Goal: Task Accomplishment & Management: Manage account settings

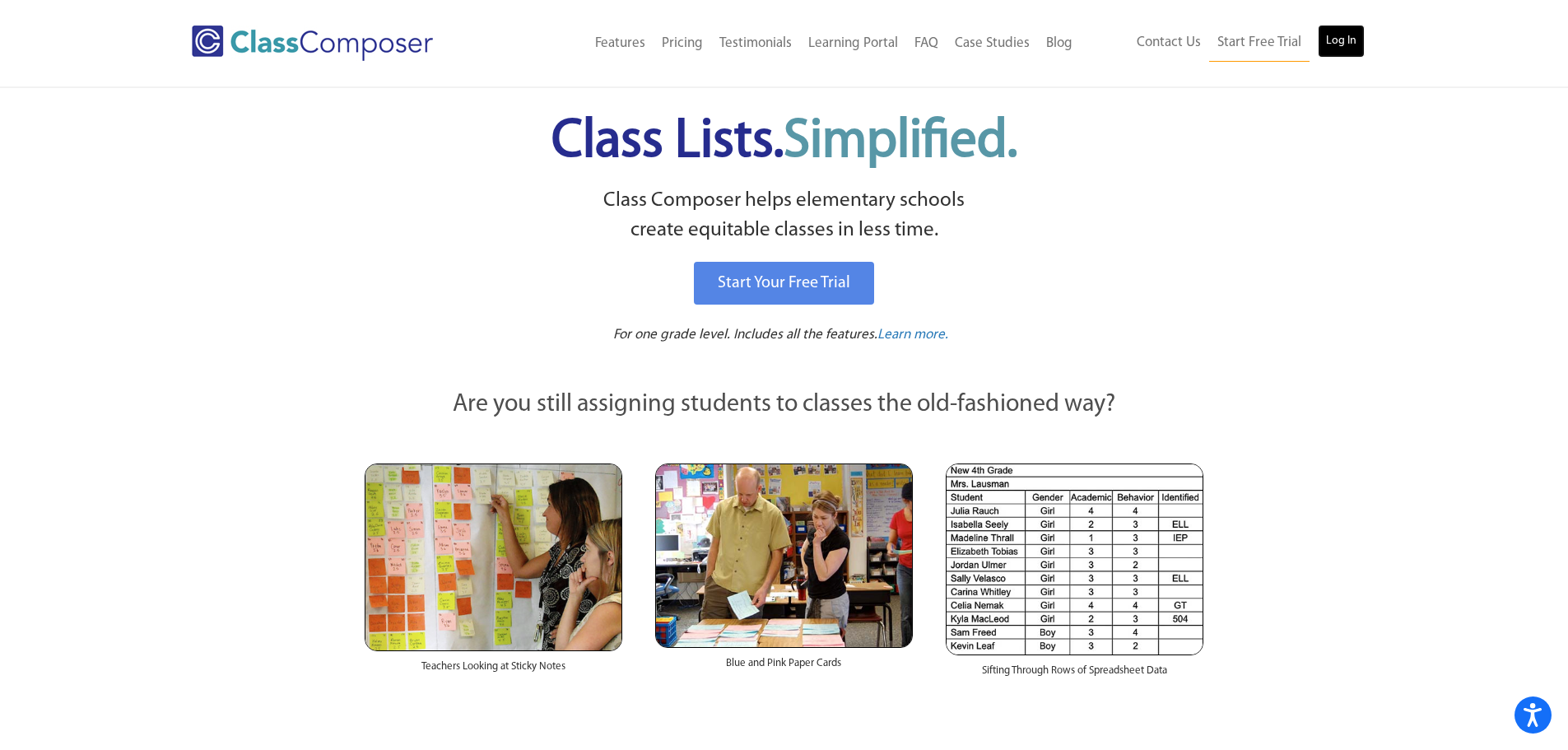
click at [1339, 48] on link "Log In" at bounding box center [1340, 41] width 47 height 33
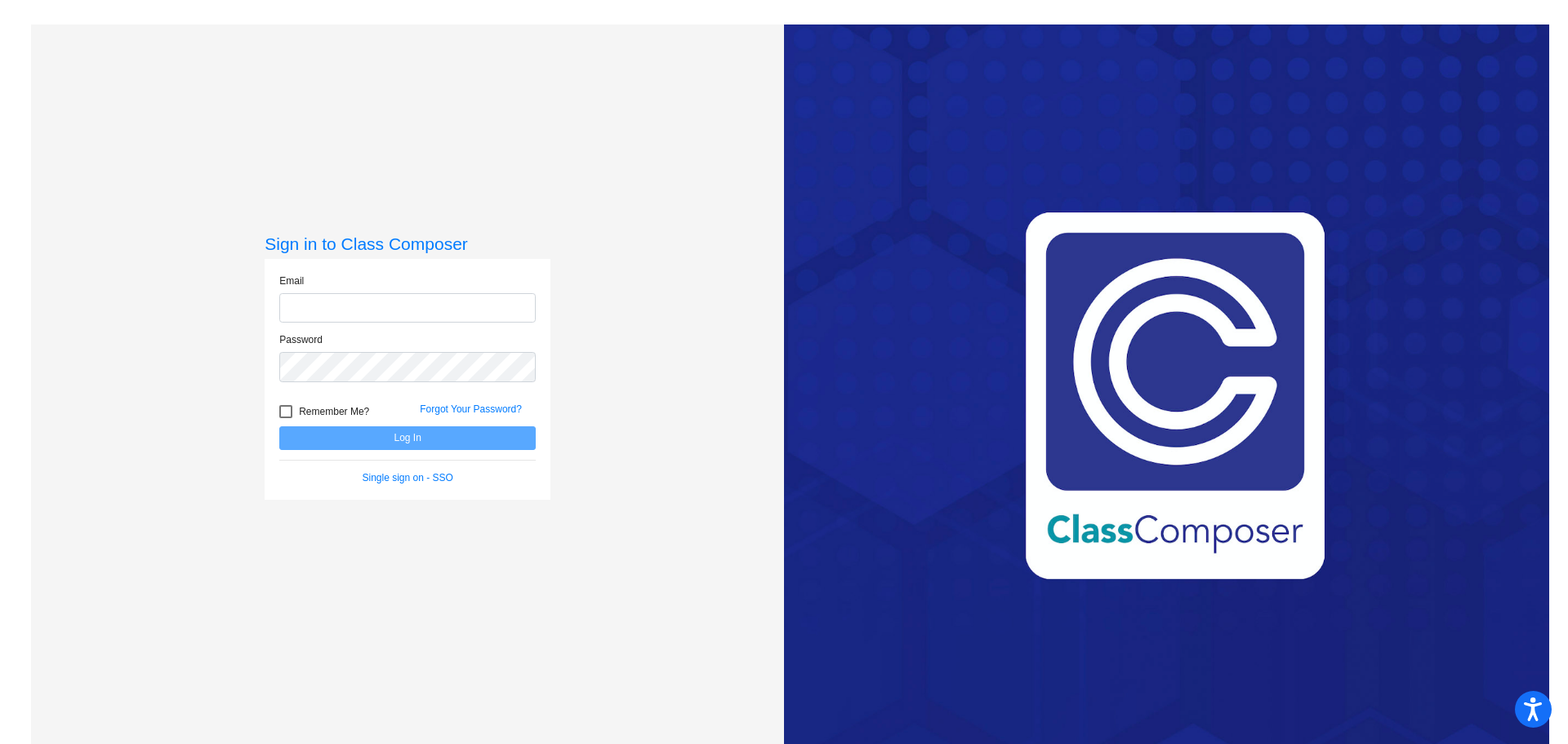
click at [385, 306] on input "email" at bounding box center [407, 309] width 256 height 30
type input "sabatanol@harrisontwp.k12.nj.us"
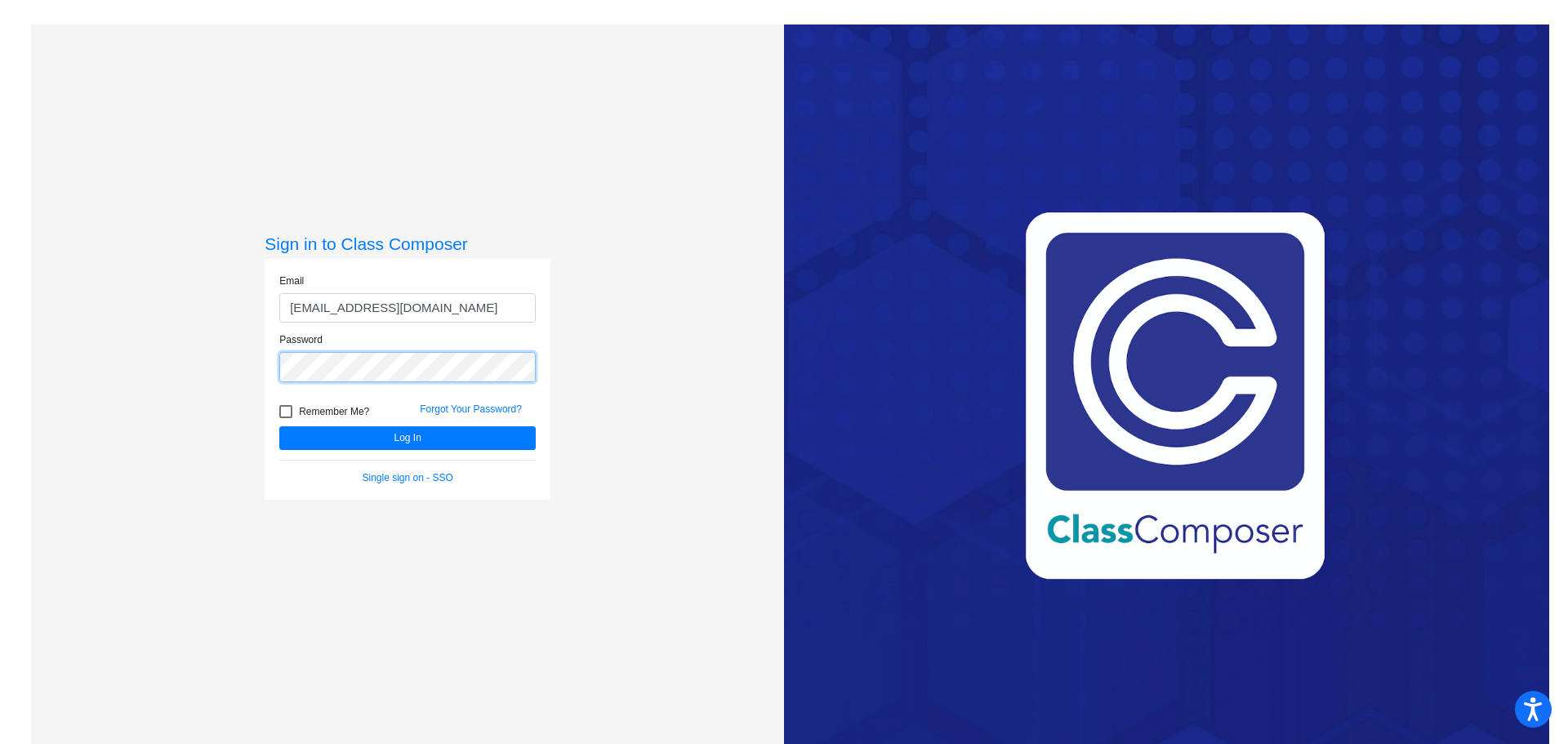
click at [279, 426] on button "Log In" at bounding box center [407, 438] width 256 height 24
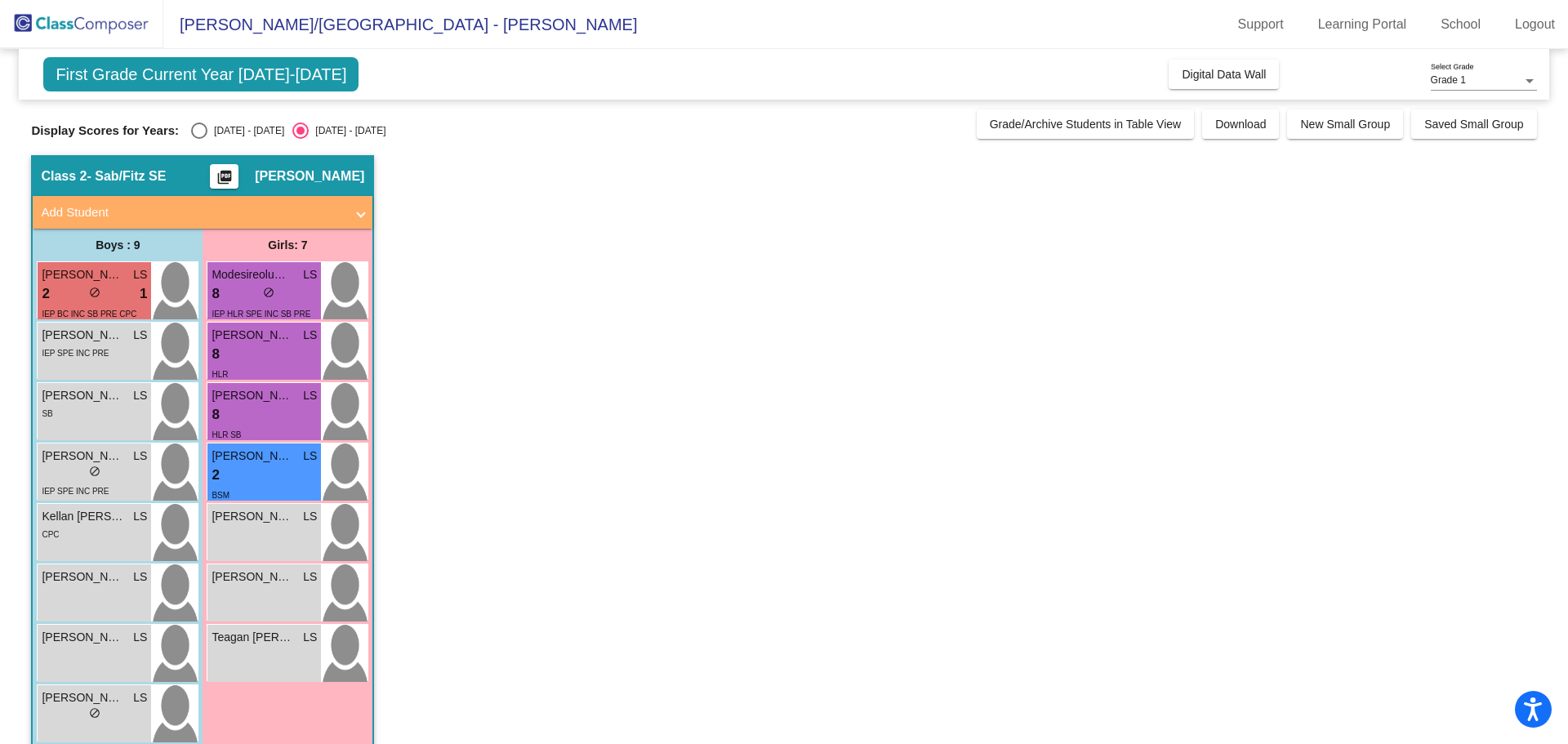
click at [203, 131] on div "Select an option" at bounding box center [199, 130] width 16 height 16
click at [200, 139] on input "2024 - 2025" at bounding box center [199, 139] width 1 height 1
radio input "true"
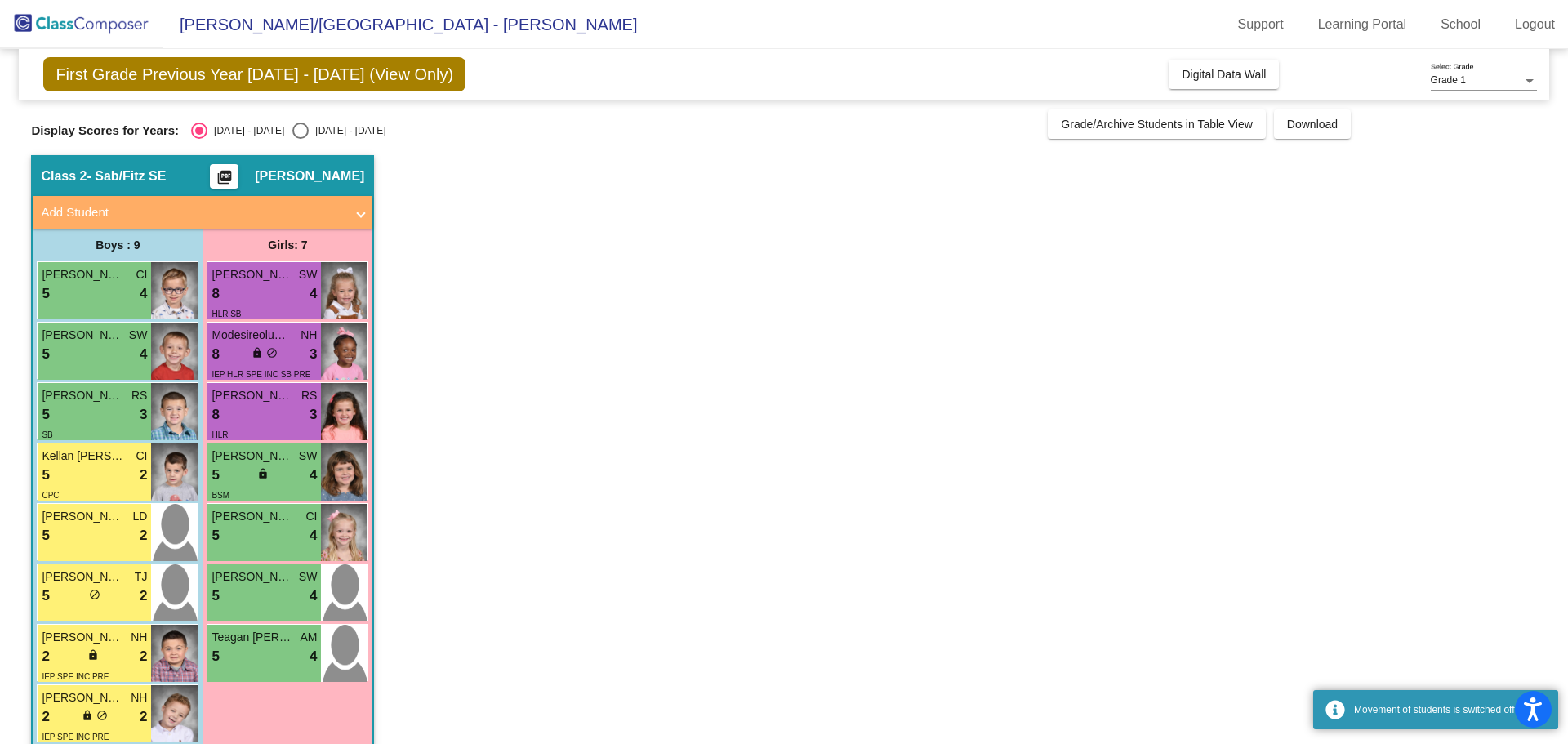
scroll to position [82, 0]
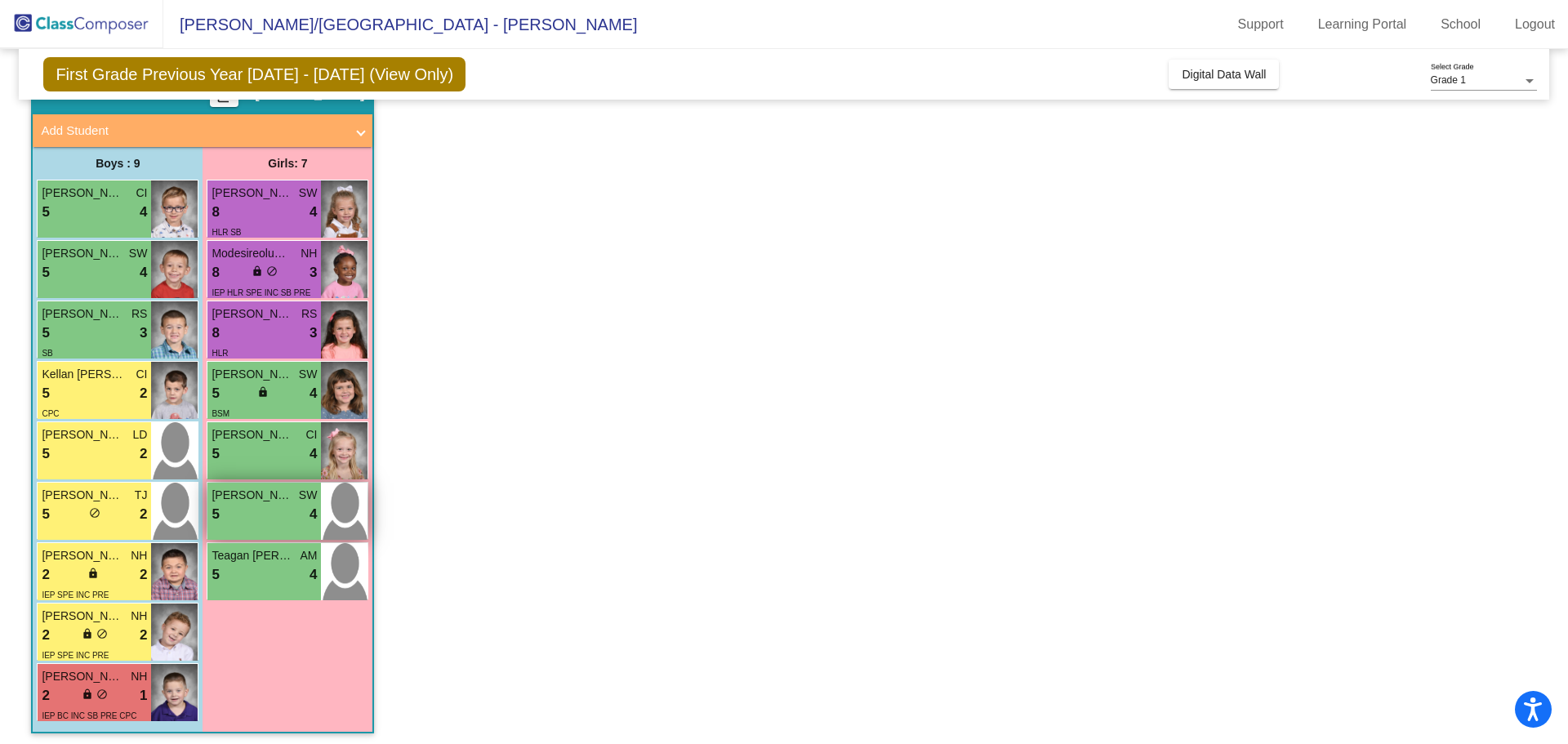
click at [273, 512] on div "5 lock do_not_disturb_alt 4" at bounding box center [264, 514] width 106 height 21
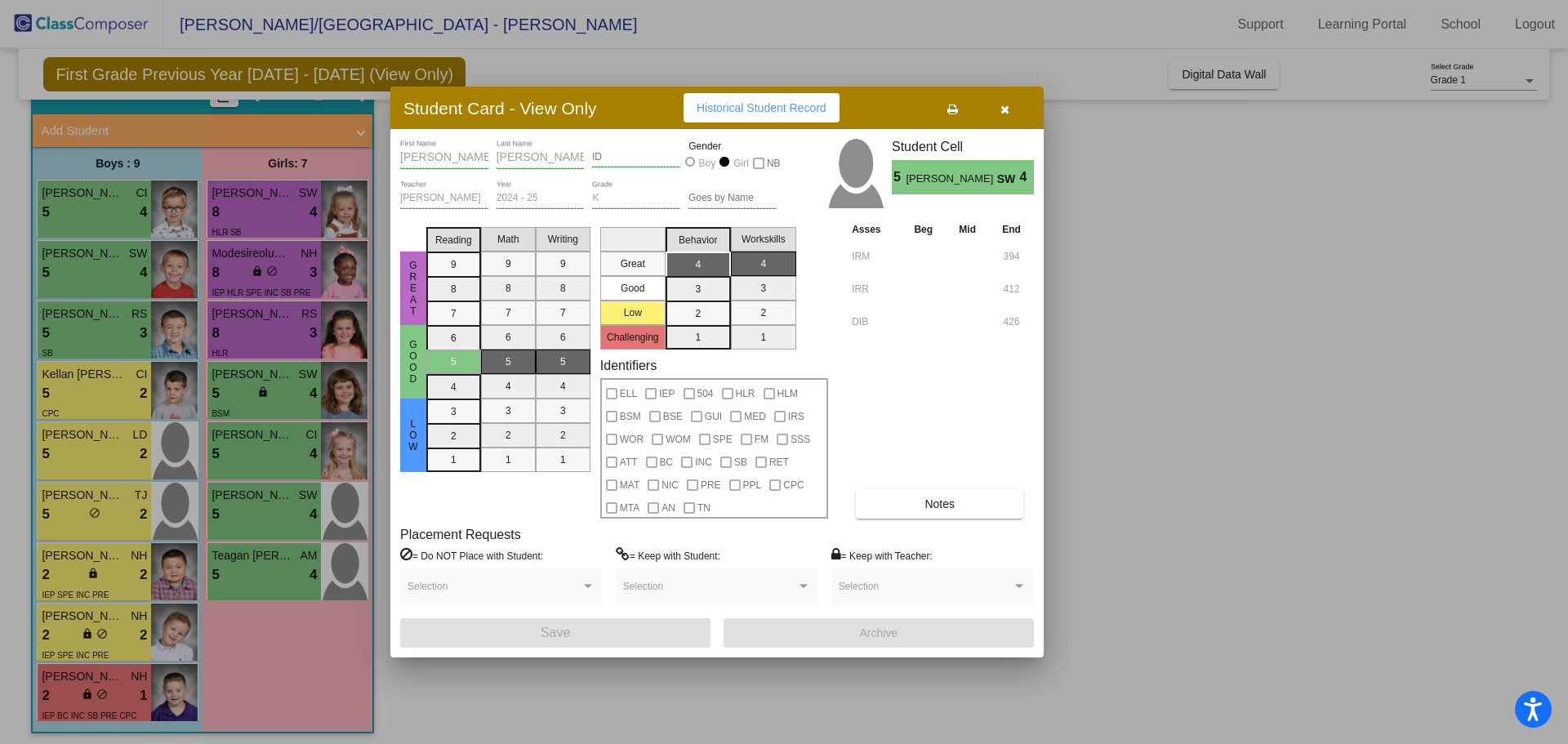
click at [1012, 109] on button "button" at bounding box center [1005, 107] width 52 height 30
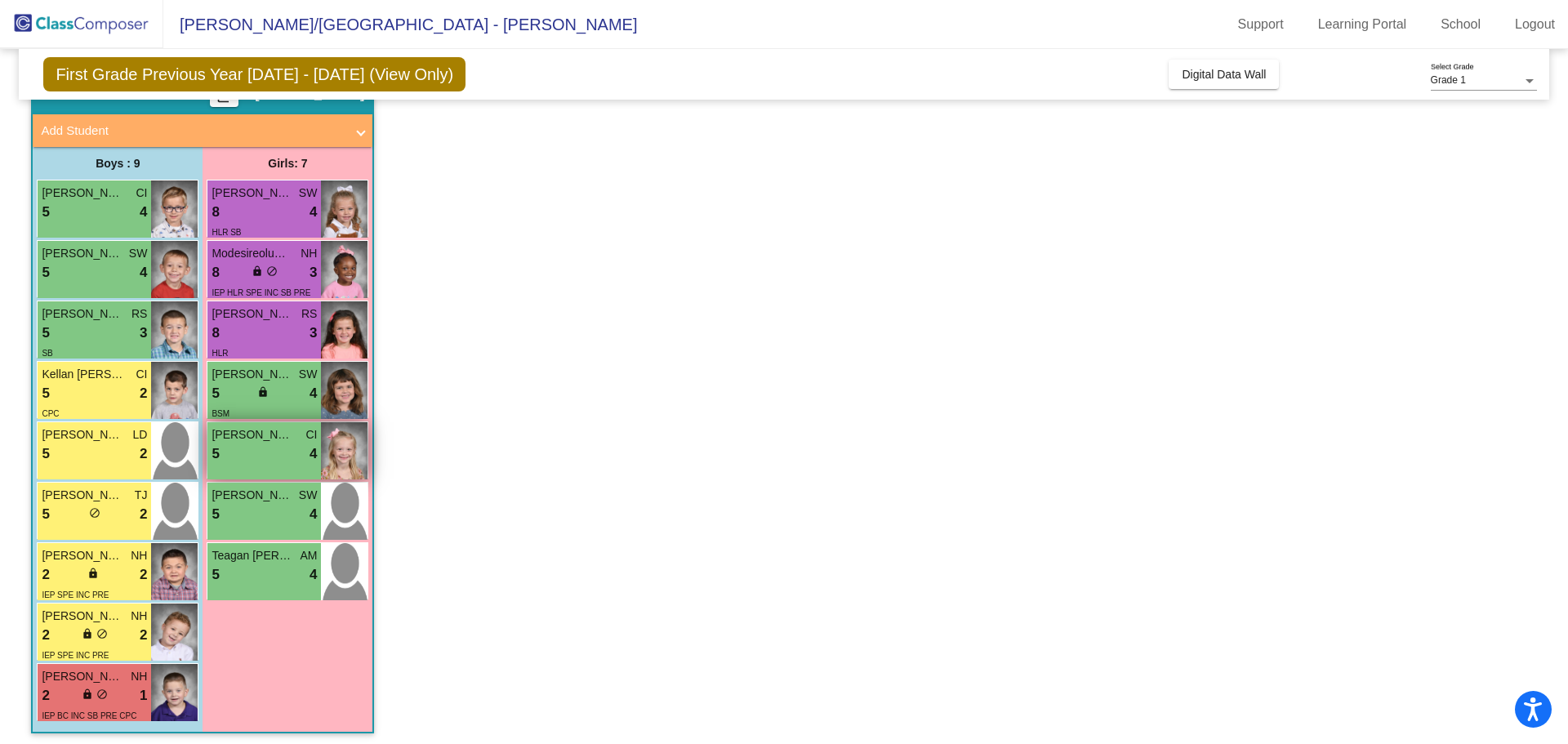
click at [277, 457] on div "5 lock do_not_disturb_alt 4" at bounding box center [264, 453] width 106 height 21
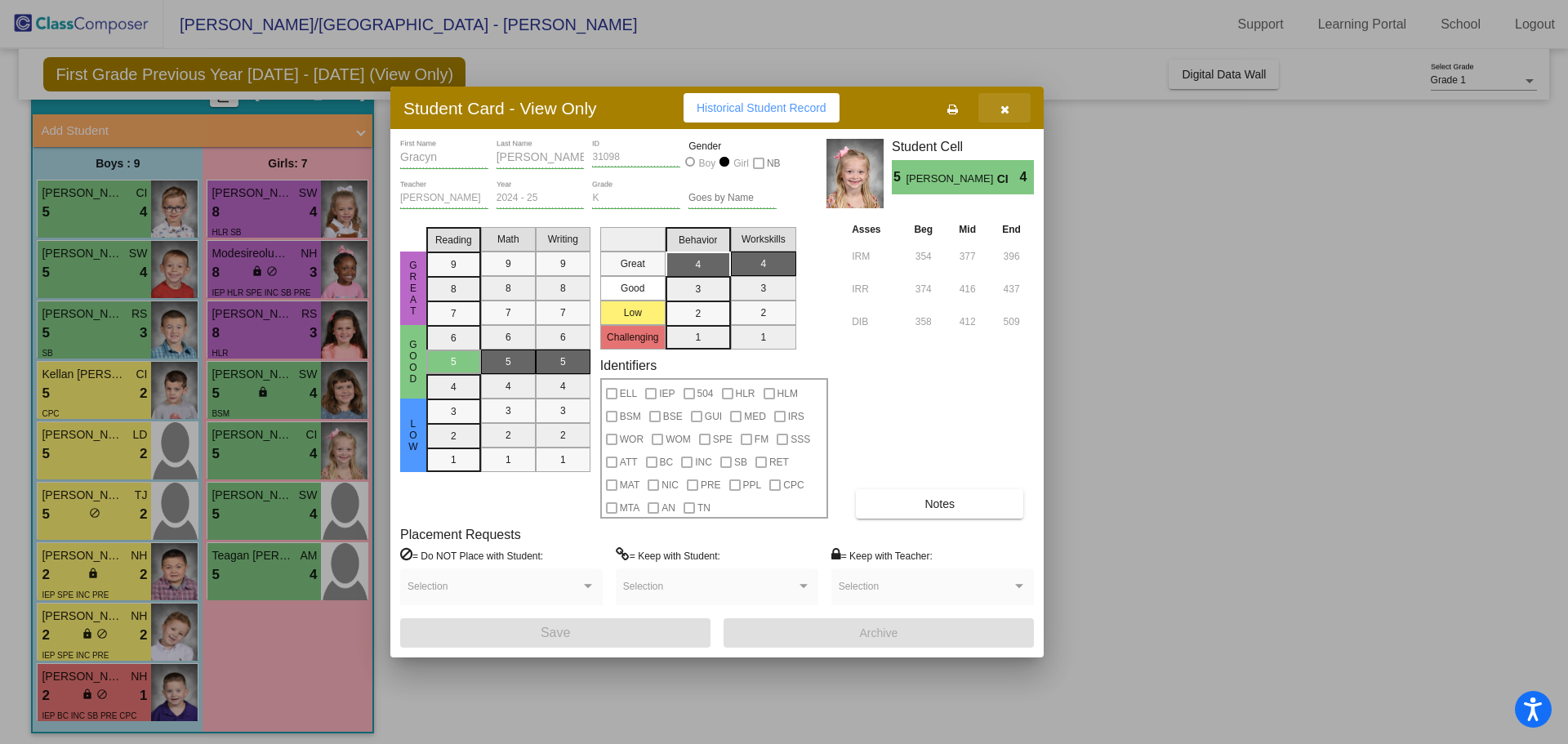
click at [1006, 107] on icon "button" at bounding box center [1005, 110] width 9 height 12
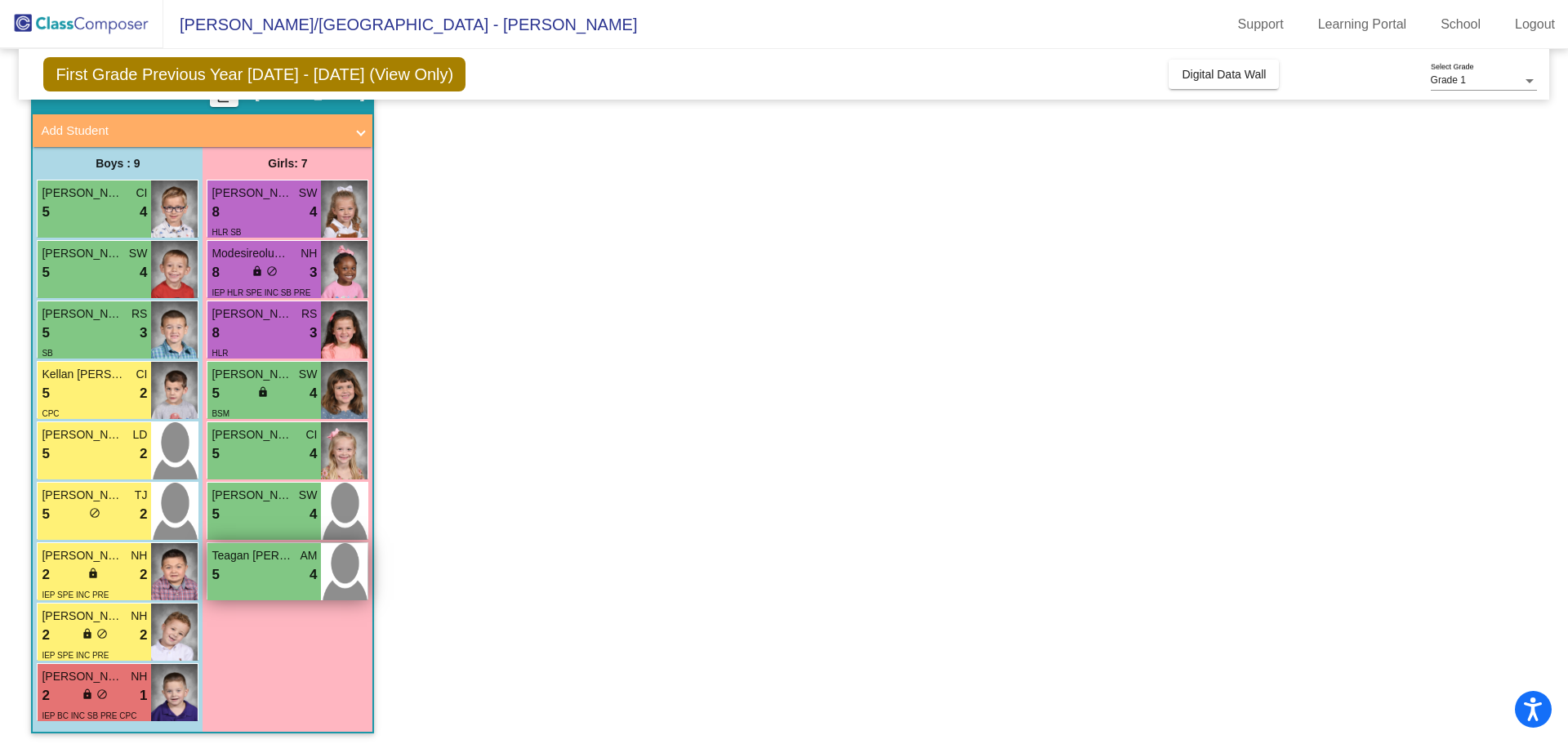
click at [282, 571] on div "5 lock do_not_disturb_alt 4" at bounding box center [264, 574] width 106 height 21
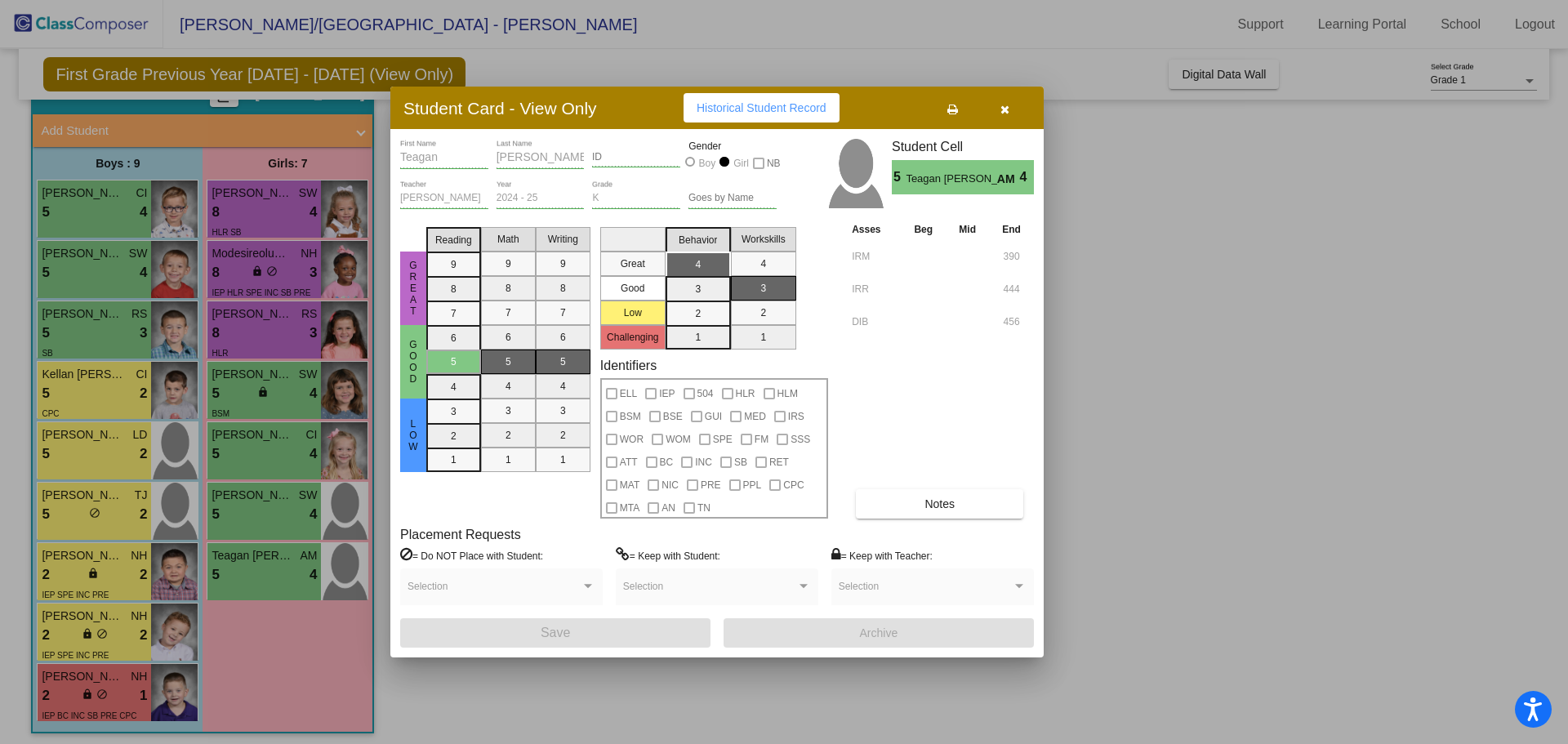
click at [1003, 104] on icon "button" at bounding box center [1005, 110] width 9 height 12
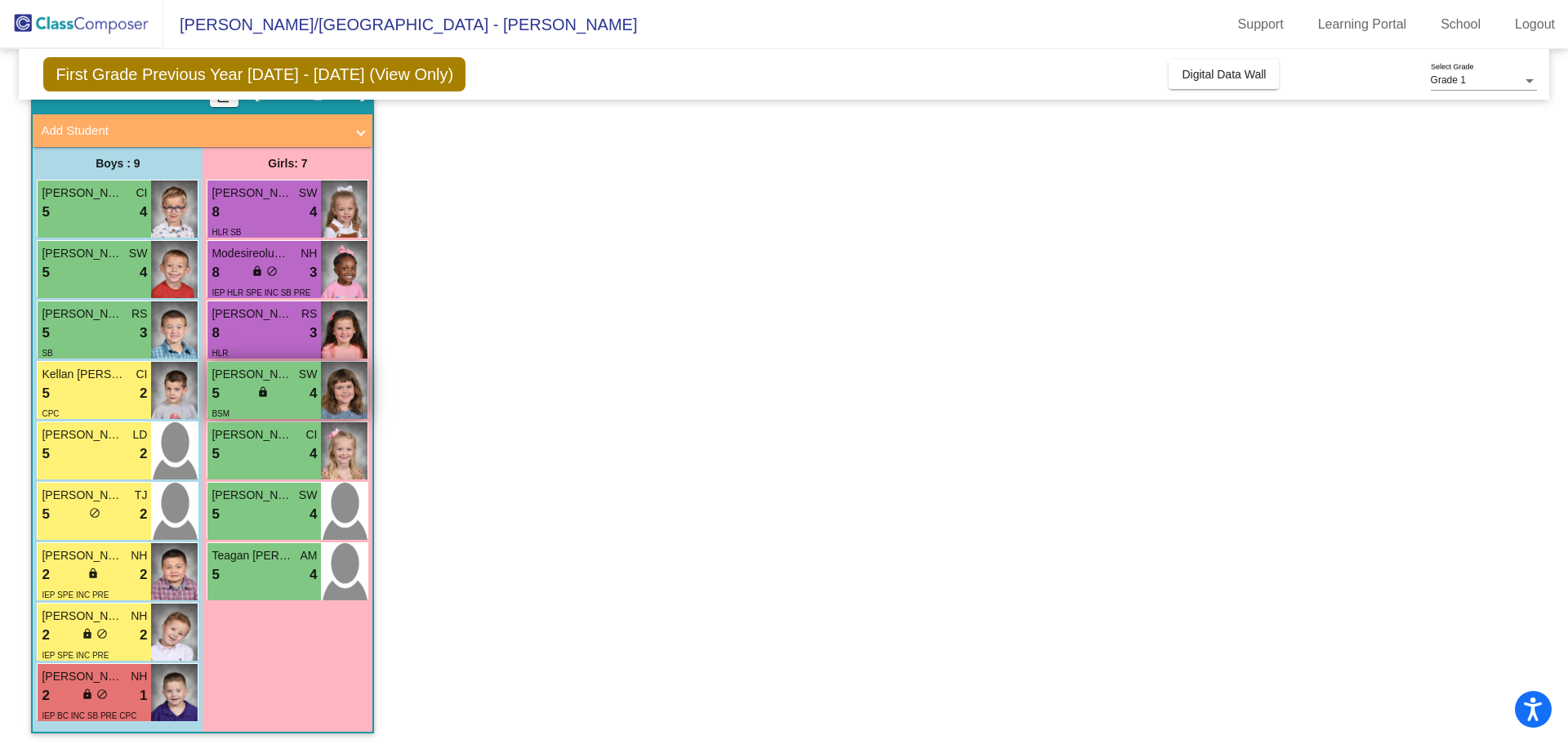
click at [288, 380] on span "Evelyn Nelson" at bounding box center [252, 375] width 82 height 17
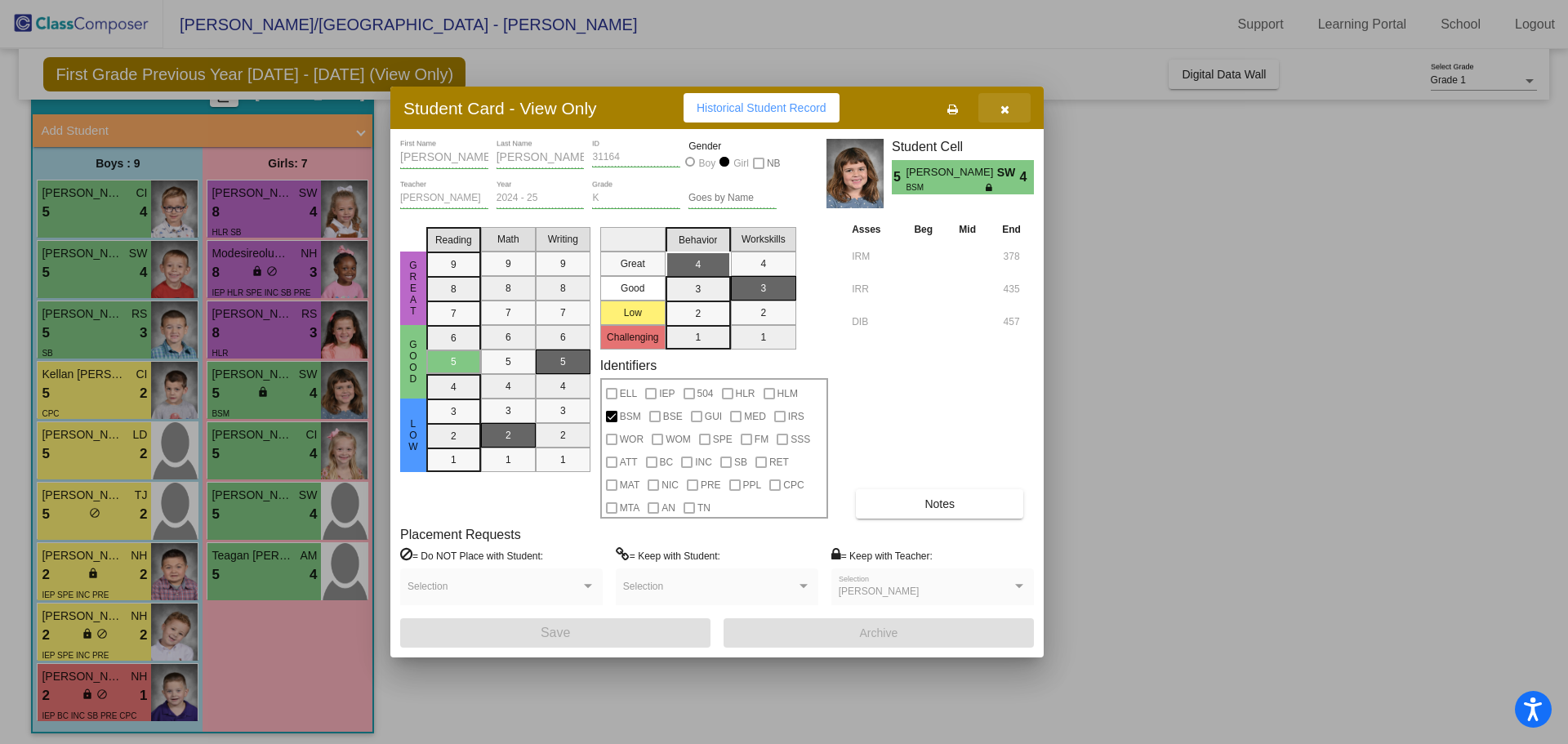
click at [1011, 115] on button "button" at bounding box center [1005, 107] width 52 height 30
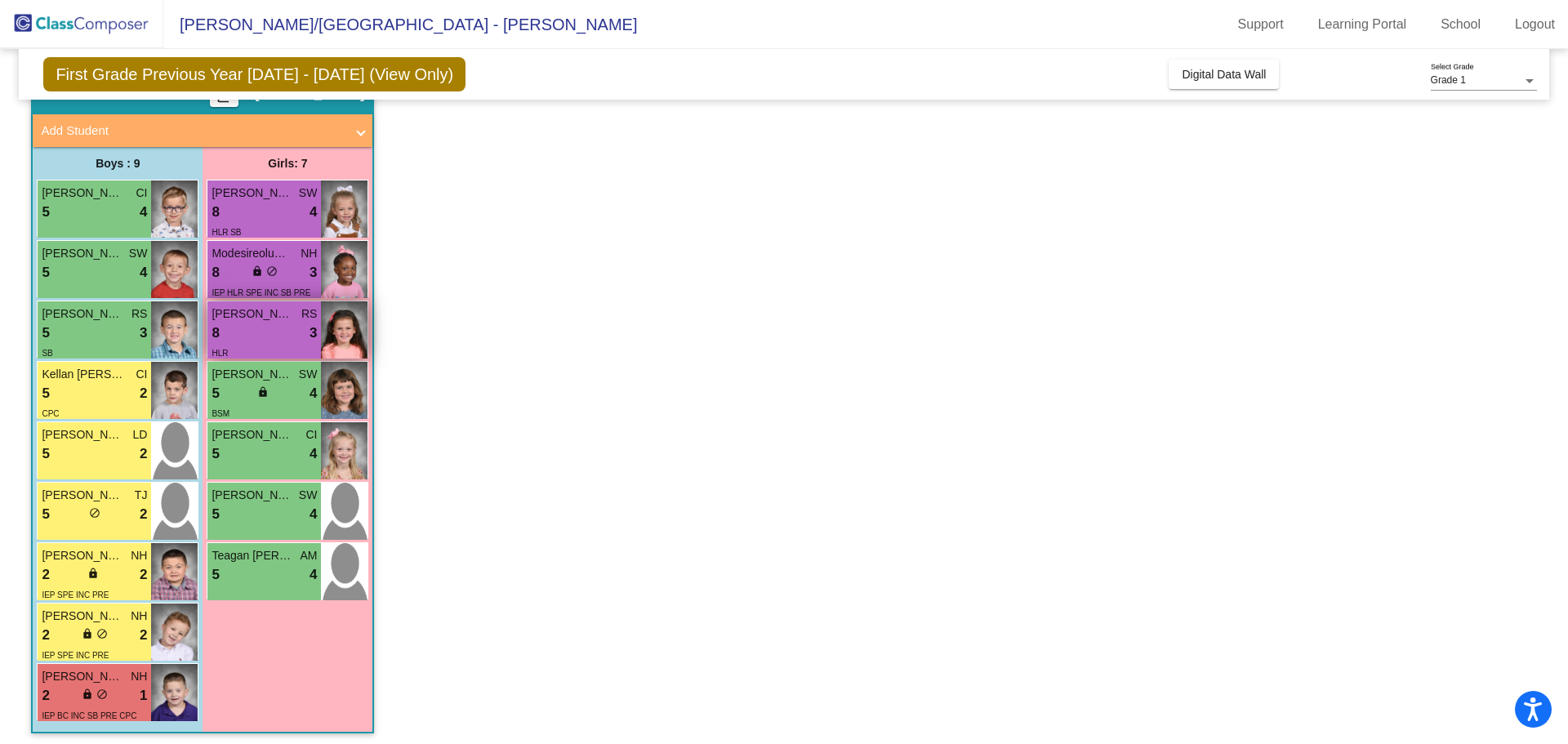
click at [250, 348] on div "HLR" at bounding box center [264, 353] width 106 height 17
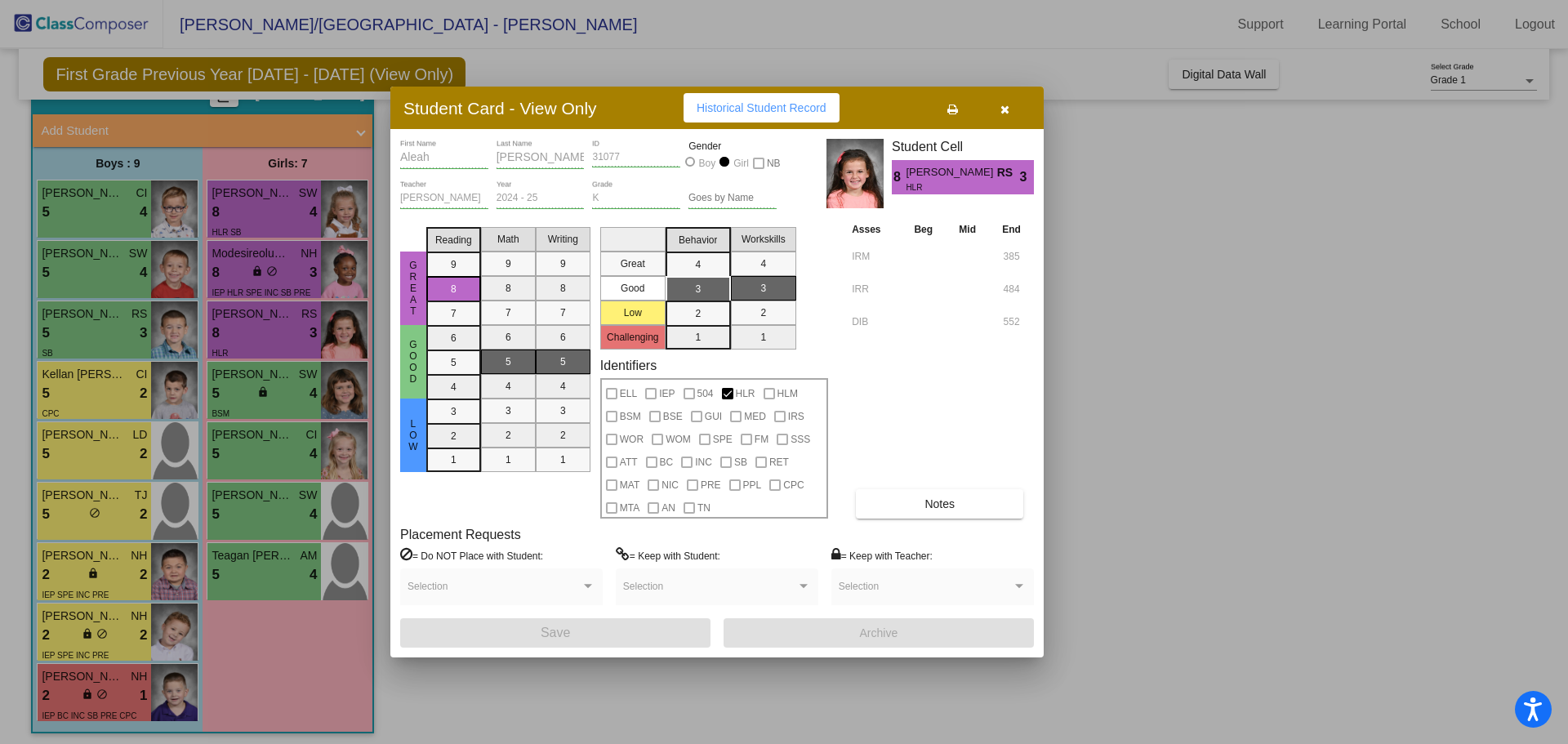
click at [1013, 109] on button "button" at bounding box center [1005, 107] width 52 height 30
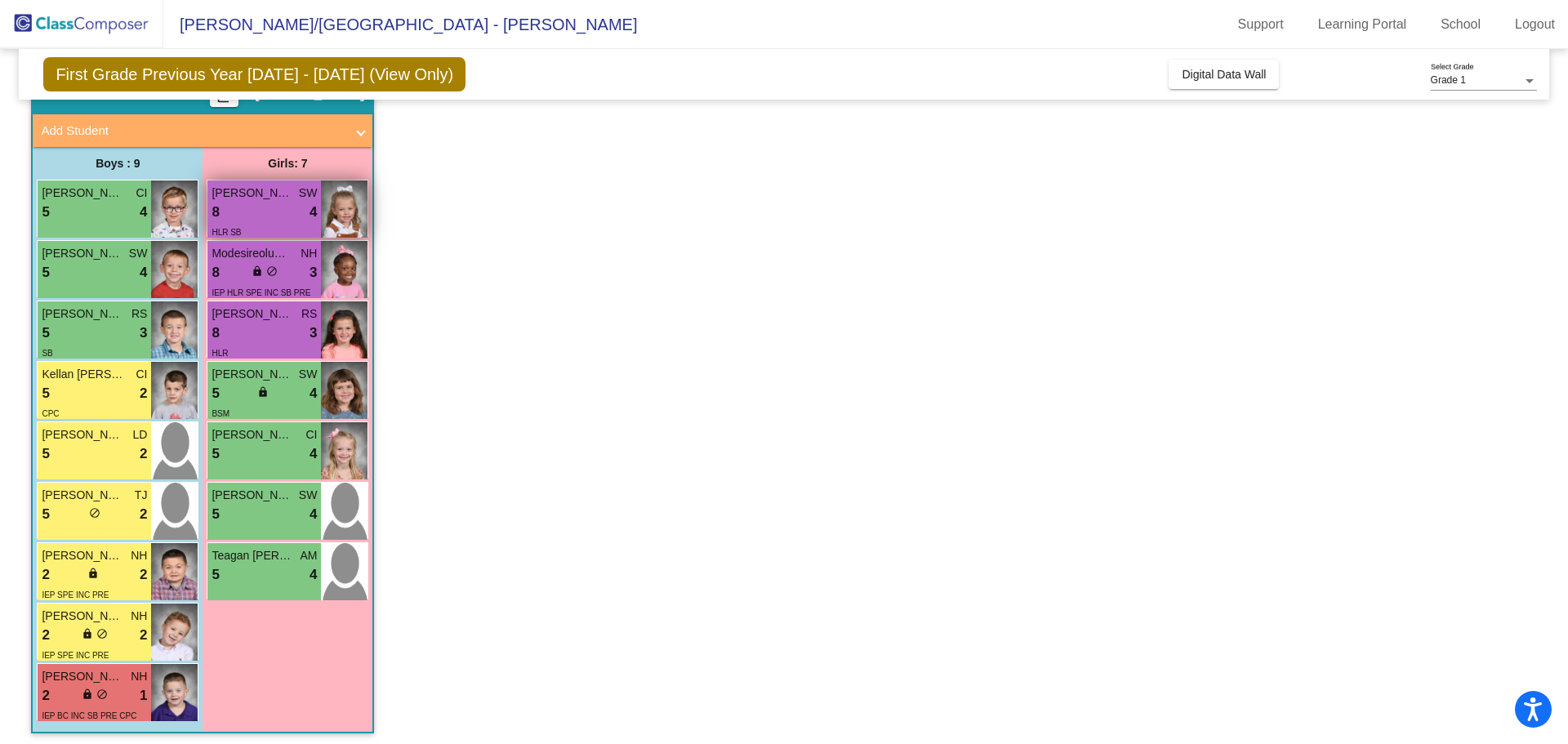
click at [274, 199] on span "Quinn Nielsen" at bounding box center [252, 193] width 82 height 17
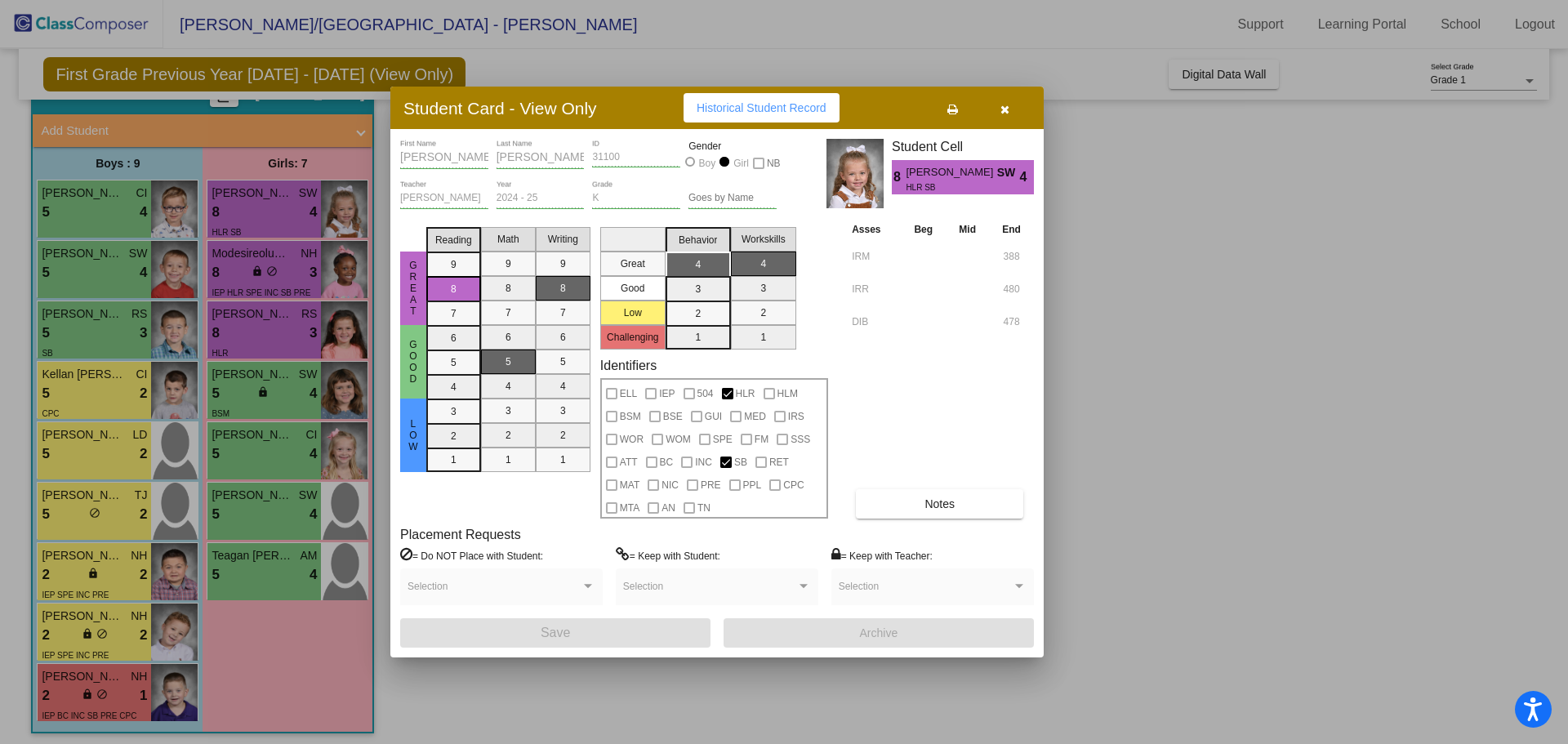
click at [1001, 109] on icon "button" at bounding box center [1005, 110] width 9 height 12
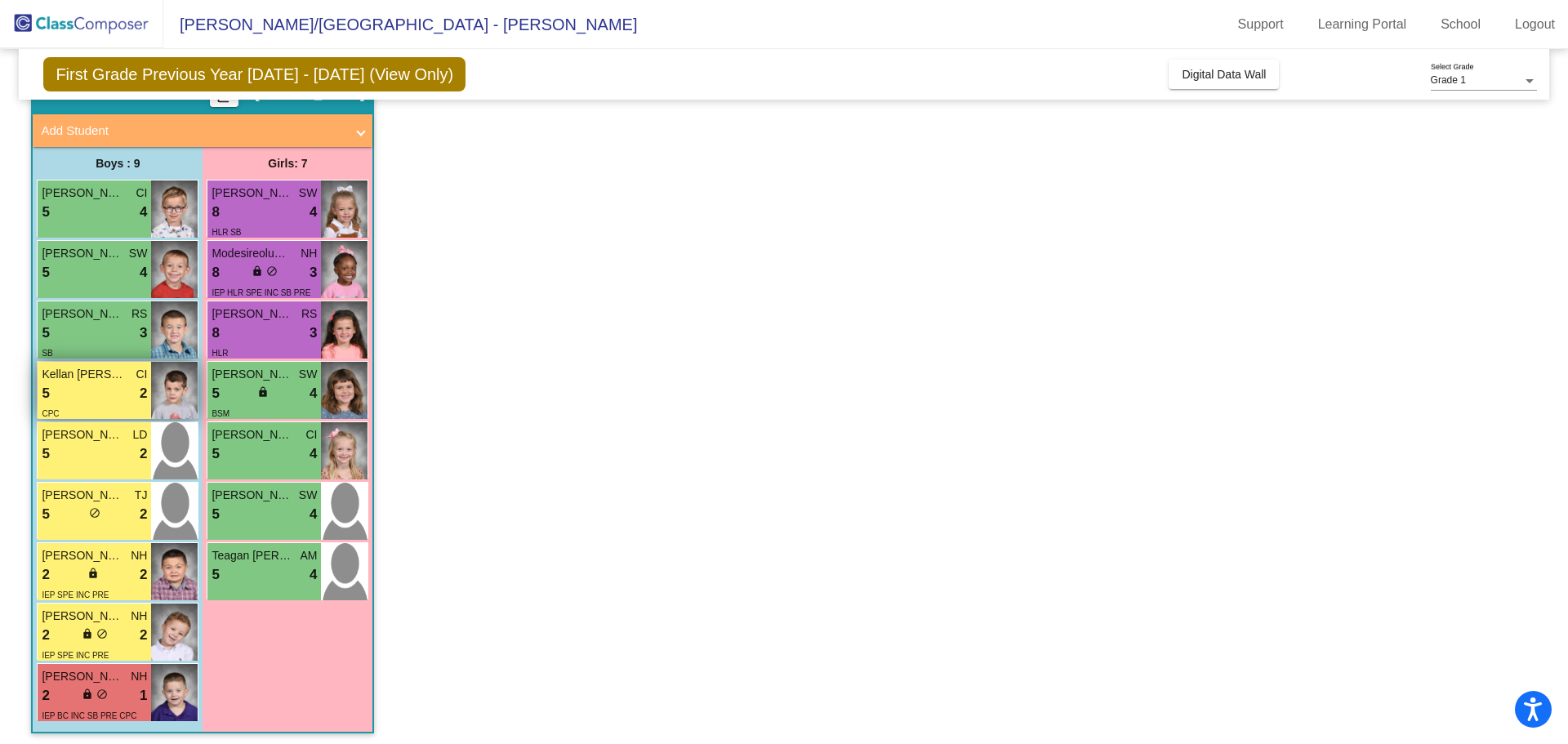
click at [95, 394] on div "5 lock do_not_disturb_alt 2" at bounding box center [94, 393] width 106 height 21
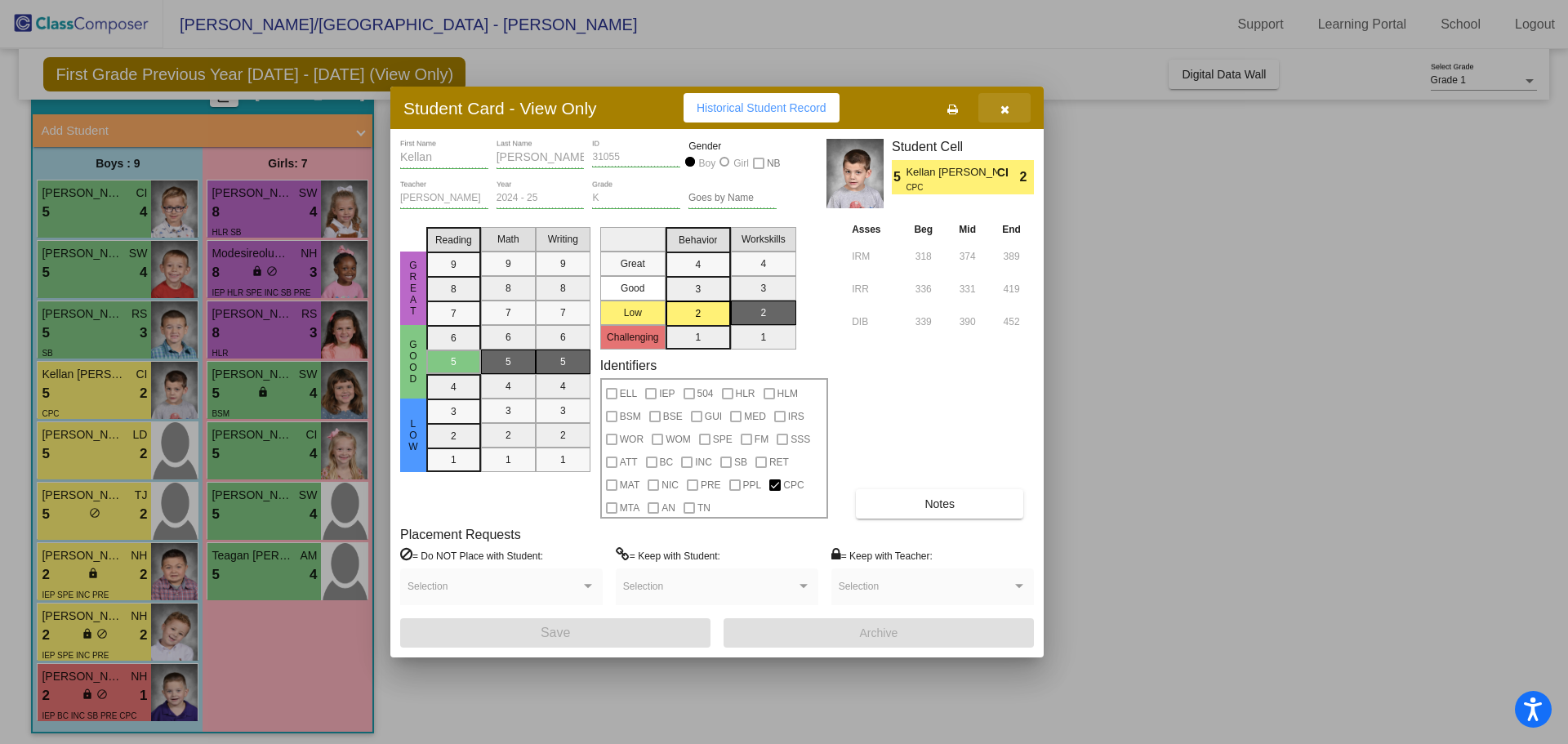
click at [1002, 110] on icon "button" at bounding box center [1005, 110] width 9 height 12
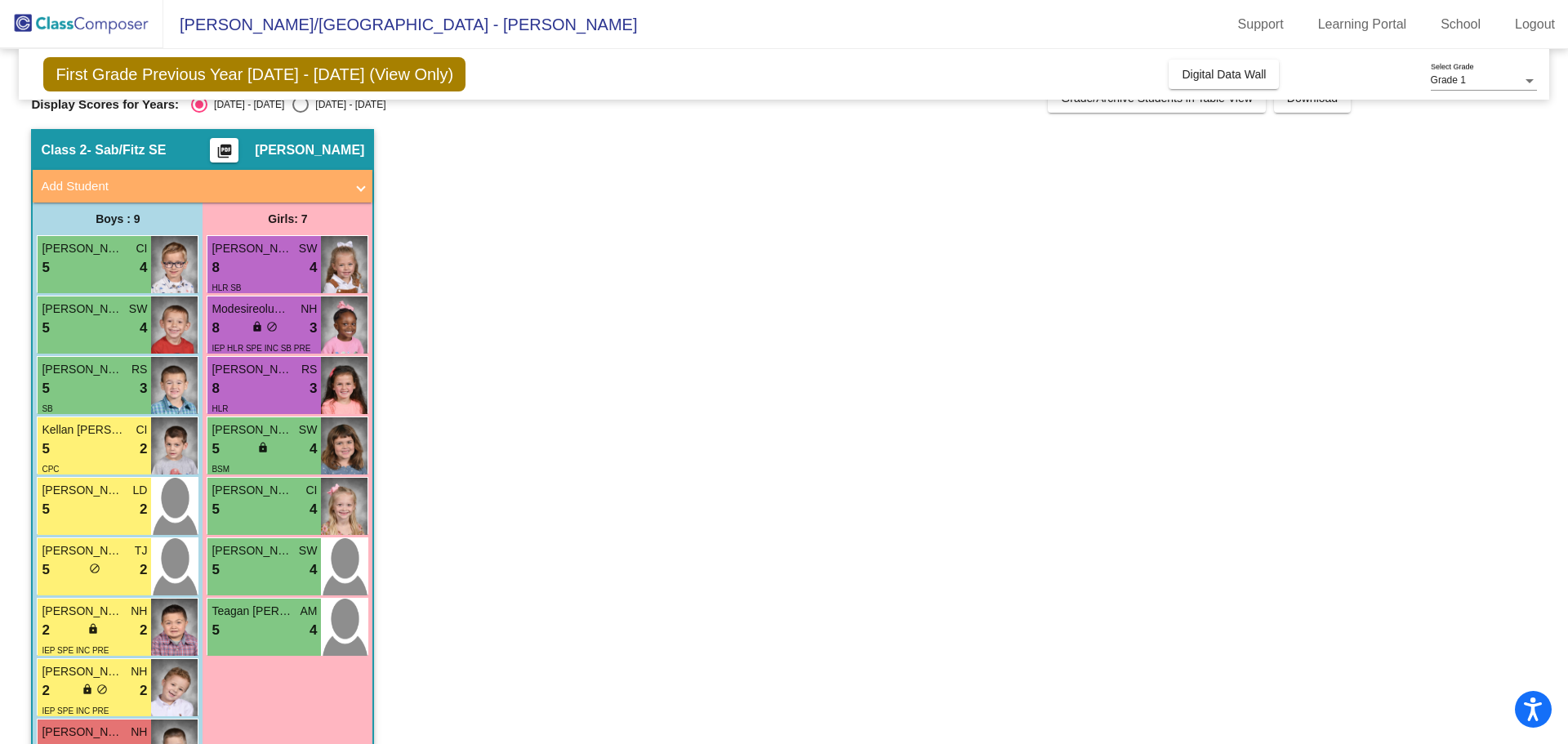
scroll to position [0, 0]
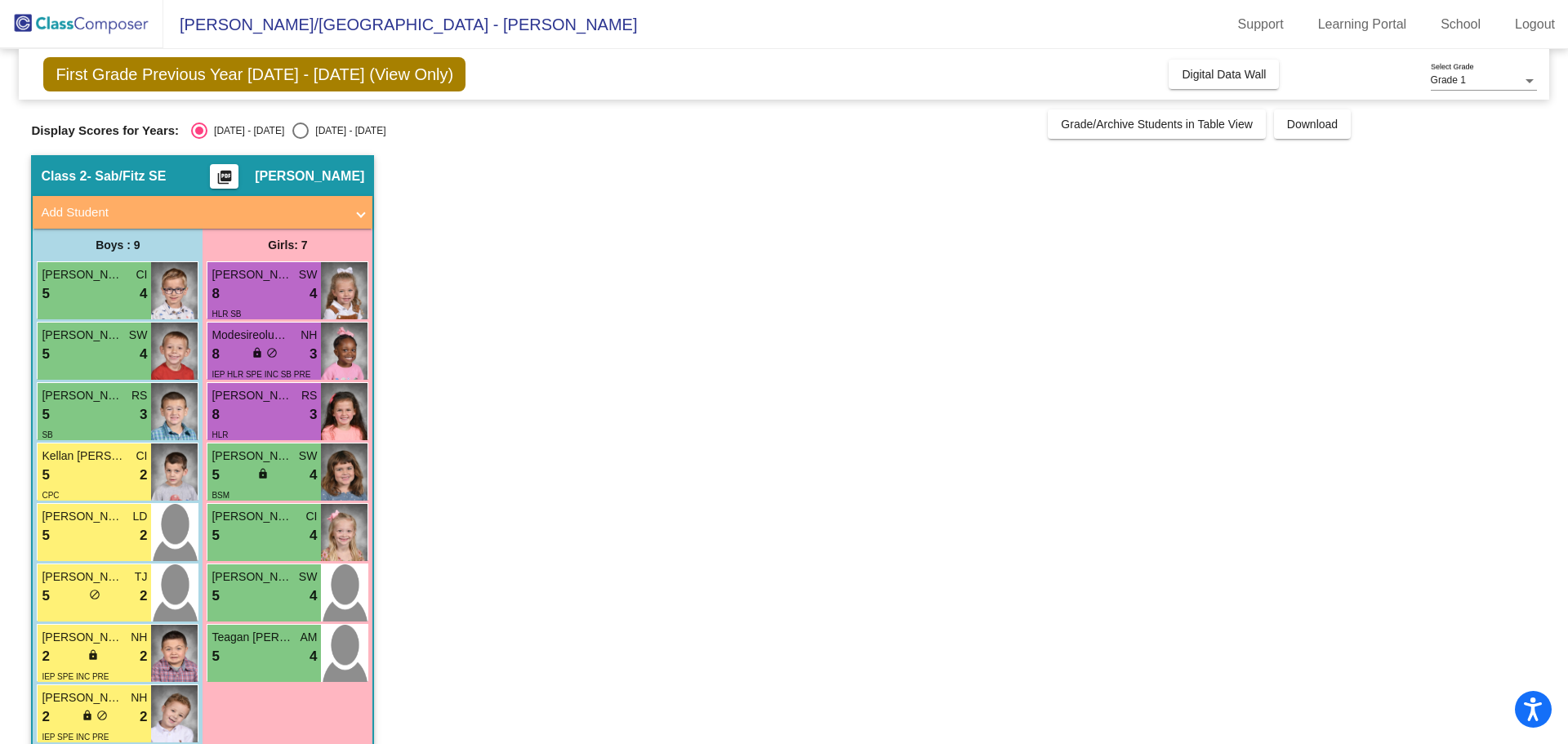
click at [309, 124] on div "2025 - 2026" at bounding box center [347, 130] width 77 height 14
click at [299, 139] on input "2025 - 2026" at bounding box center [299, 139] width 1 height 1
radio input "true"
